Goal: Task Accomplishment & Management: Manage account settings

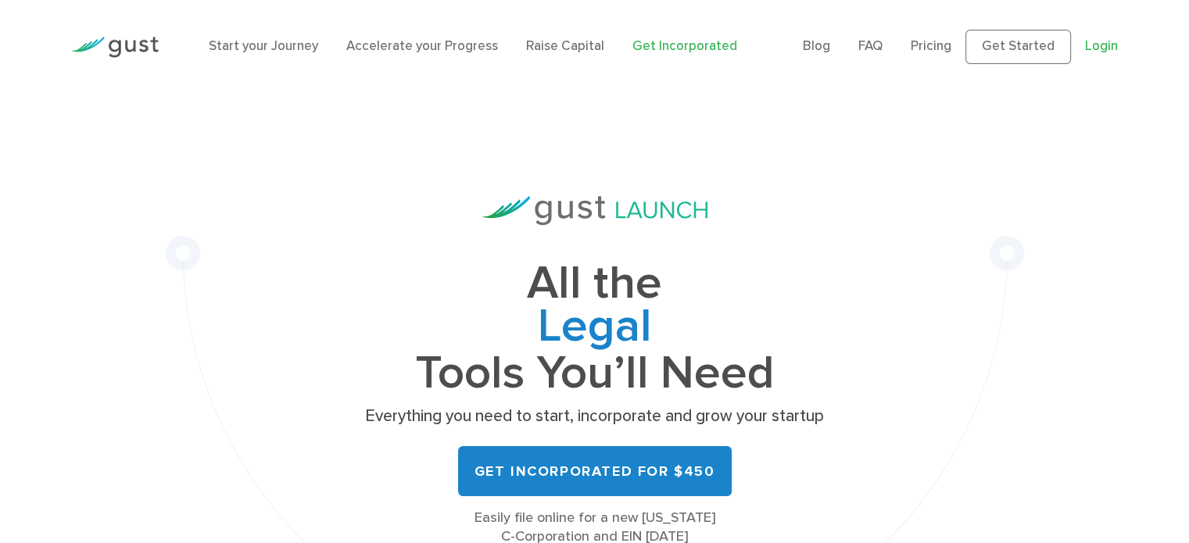
click at [1095, 45] on link "Login" at bounding box center [1101, 46] width 33 height 16
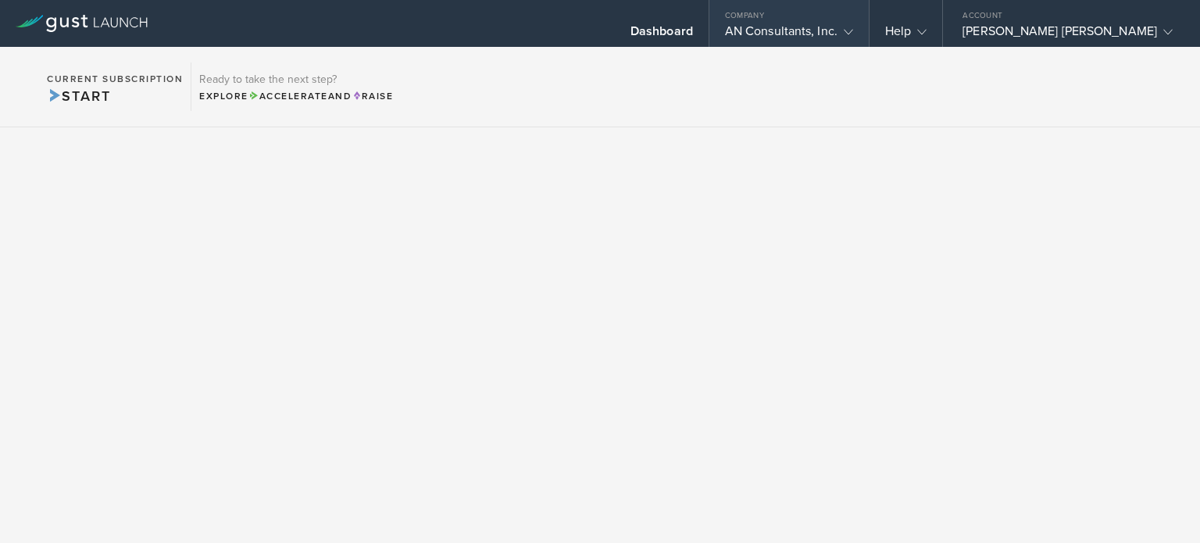
click at [853, 33] on div "AN Consultants, Inc." at bounding box center [789, 34] width 128 height 23
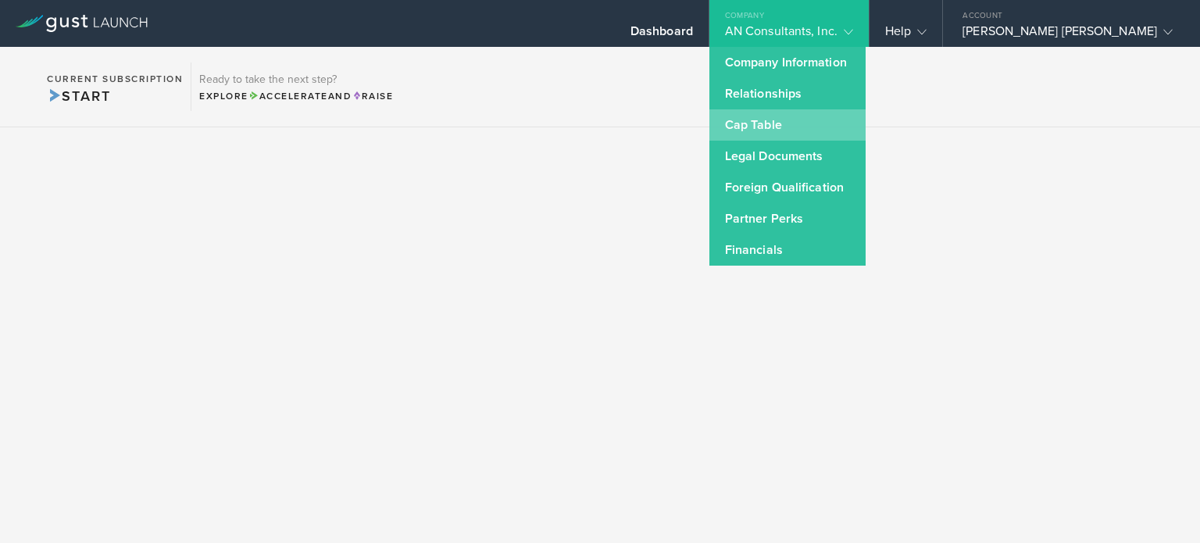
click at [839, 119] on link "Cap Table" at bounding box center [788, 124] width 156 height 31
